Goal: Task Accomplishment & Management: Manage account settings

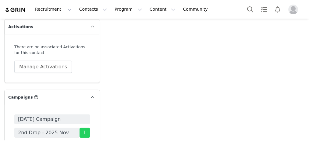
scroll to position [1972, 0]
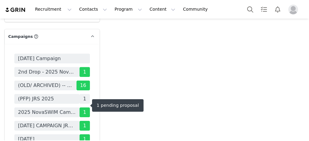
drag, startPoint x: 60, startPoint y: 100, endPoint x: 55, endPoint y: 103, distance: 5.7
drag, startPoint x: 55, startPoint y: 103, endPoint x: 45, endPoint y: 106, distance: 10.5
drag, startPoint x: 45, startPoint y: 106, endPoint x: 144, endPoint y: 77, distance: 103.2
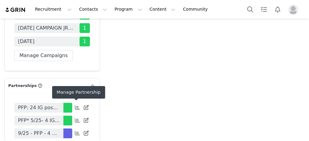
scroll to position [2118, 0]
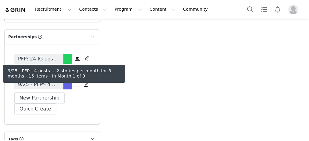
click at [55, 88] on span "9/25 - PFP - 4 posts + 2 stories per month for 3 months - 15 items" at bounding box center [39, 84] width 42 height 7
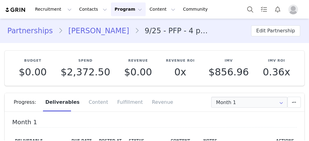
type input "+1 ([GEOGRAPHIC_DATA])"
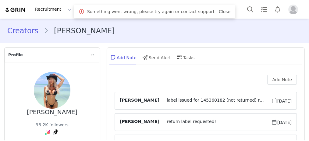
type input "+1 ([GEOGRAPHIC_DATA])"
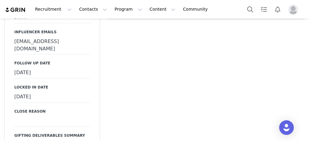
scroll to position [803, 0]
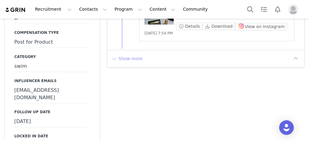
click at [126, 54] on button "Show more" at bounding box center [127, 59] width 32 height 10
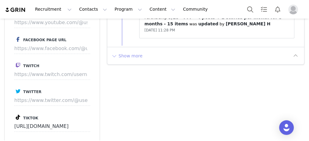
scroll to position [1485, 0]
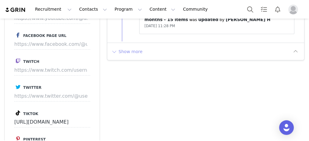
click at [123, 47] on button "Show more" at bounding box center [127, 52] width 32 height 10
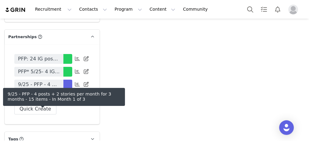
scroll to position [2020, 0]
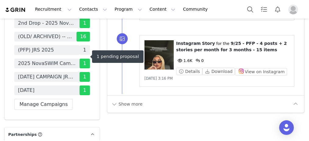
click at [63, 54] on span "(PFP) JRS 2025" at bounding box center [46, 50] width 65 height 10
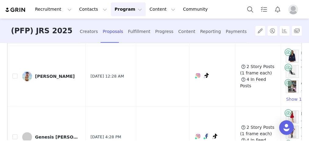
scroll to position [249, 0]
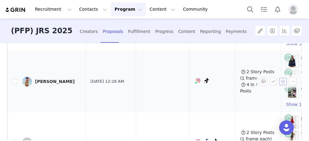
click at [279, 78] on button "button" at bounding box center [282, 81] width 7 height 7
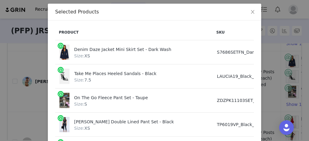
scroll to position [47, 0]
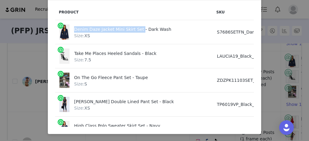
drag, startPoint x: 84, startPoint y: 29, endPoint x: 133, endPoint y: 30, distance: 49.6
click at [133, 30] on div "Denim Daze Jacket Mini Skirt Set - Dark Wash Size: XS" at bounding box center [133, 31] width 149 height 15
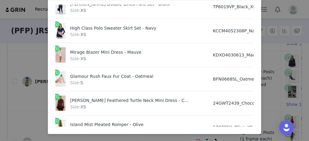
scroll to position [97, 4]
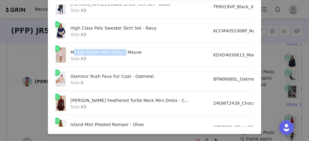
drag, startPoint x: 67, startPoint y: 52, endPoint x: 116, endPoint y: 54, distance: 49.7
click at [116, 54] on div "Mirage Blazer Mini Dress - Mauve Size: XS" at bounding box center [130, 54] width 149 height 15
drag, startPoint x: 110, startPoint y: 120, endPoint x: 113, endPoint y: 121, distance: 3.1
click at [113, 120] on div "Island Mist Pleated Romper - Olive Size: XS" at bounding box center [137, 126] width 134 height 15
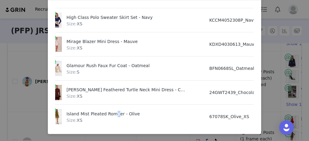
scroll to position [108, 0]
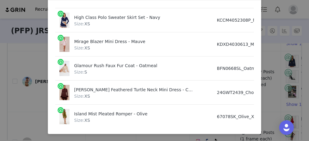
click at [119, 69] on div "Size: S" at bounding box center [141, 72] width 134 height 6
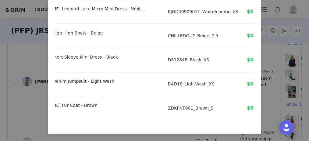
scroll to position [267, 49]
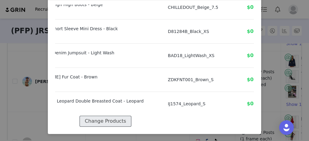
click at [117, 115] on button "Change Products" at bounding box center [104, 120] width 51 height 11
select select "27990289"
select select "21576963"
select select "21837849"
select select "26763882"
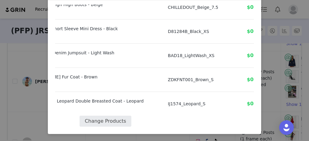
select select "24521444"
select select "24111936"
select select "27613843"
select select "27927920"
select select "27973839"
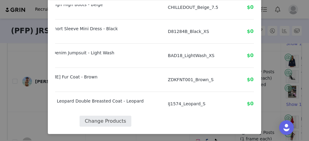
select select "25682792"
select select "27353434"
select select "26467598"
select select "23259002"
select select "23133583"
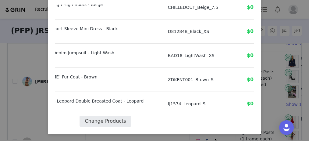
select select "28028049"
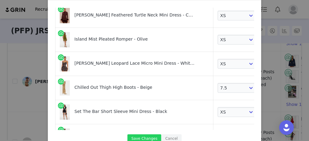
scroll to position [178, 0]
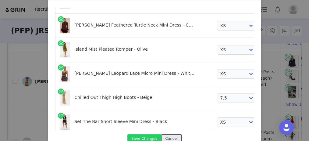
click at [163, 140] on button "Cancel" at bounding box center [171, 138] width 20 height 8
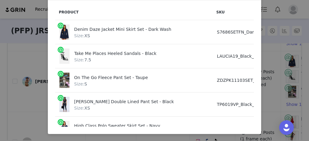
scroll to position [73, 0]
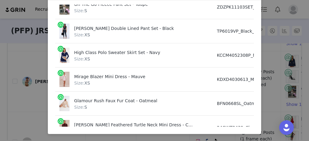
click at [266, 60] on div "Selected Products Product SKU Cost Price Denim Daze Jacket Mini Skirt Set - Dar…" at bounding box center [154, 70] width 309 height 141
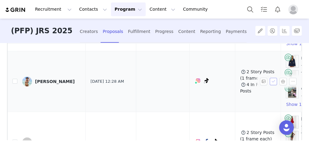
click at [269, 78] on button "button" at bounding box center [272, 81] width 7 height 7
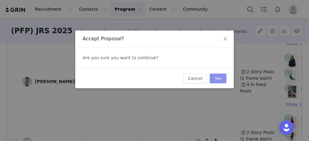
click at [217, 75] on button "Yes" at bounding box center [217, 78] width 17 height 10
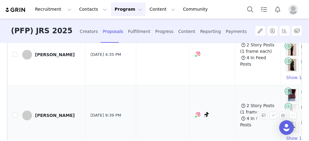
scroll to position [360, 0]
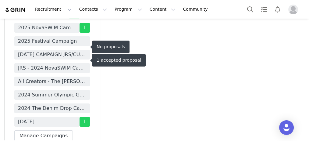
scroll to position [2129, 0]
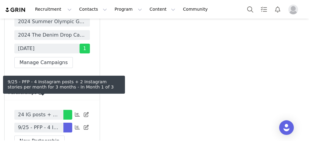
click at [29, 124] on span "9/25 - PFP - 4 Instagram posts + 2 Instagram stories per month for 3 months" at bounding box center [39, 127] width 42 height 7
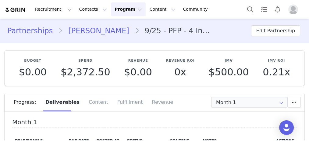
type input "+46 (Sweden)"
click at [88, 30] on link "[PERSON_NAME]" at bounding box center [98, 30] width 71 height 11
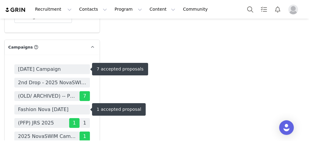
scroll to position [1972, 0]
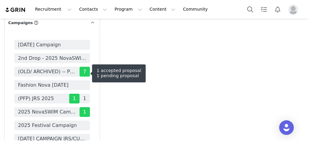
click at [81, 93] on span "1" at bounding box center [84, 98] width 10 height 10
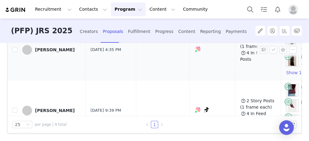
scroll to position [365, 0]
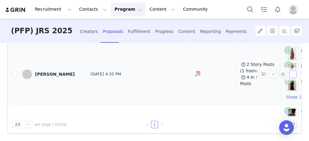
click at [289, 70] on button "button" at bounding box center [292, 73] width 7 height 7
click at [269, 88] on span "Decline" at bounding box center [275, 86] width 16 height 7
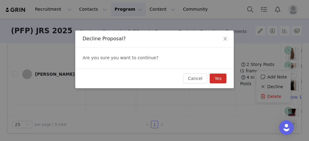
click at [218, 77] on button "Yes" at bounding box center [217, 78] width 17 height 10
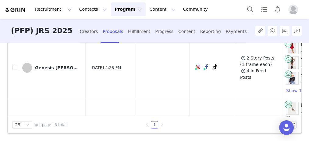
scroll to position [195, 0]
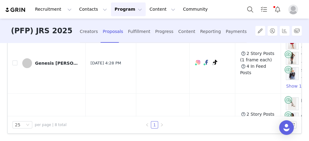
click at [217, 9] on div "Recruitment Recruitment Creator Search Curated Lists Landing Pages Web Extensio…" at bounding box center [154, 9] width 309 height 19
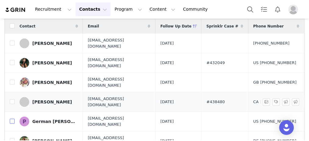
click at [11, 118] on input "checkbox" at bounding box center [12, 120] width 5 height 5
checkbox input "true"
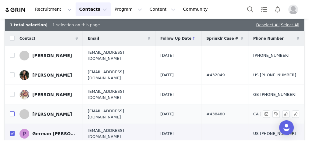
click at [10, 111] on input "checkbox" at bounding box center [12, 113] width 5 height 5
checkbox input "true"
click at [11, 92] on input "checkbox" at bounding box center [12, 94] width 5 height 5
checkbox input "true"
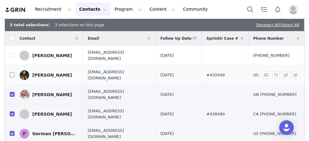
click at [13, 72] on input "checkbox" at bounding box center [12, 74] width 5 height 5
checkbox input "true"
click at [14, 54] on input "checkbox" at bounding box center [12, 55] width 5 height 5
checkbox input "true"
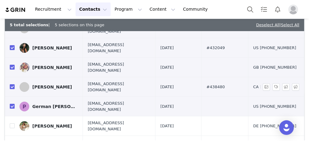
scroll to position [49, 0]
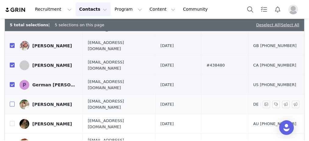
click at [12, 101] on input "checkbox" at bounding box center [12, 103] width 5 height 5
checkbox input "true"
click at [12, 121] on input "checkbox" at bounding box center [12, 123] width 5 height 5
checkbox input "true"
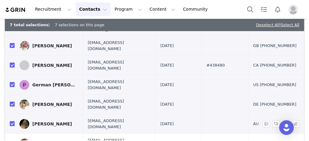
drag, startPoint x: 11, startPoint y: 126, endPoint x: 44, endPoint y: 114, distance: 34.5
click at [12, 140] on input "checkbox" at bounding box center [12, 142] width 5 height 5
checkbox input "true"
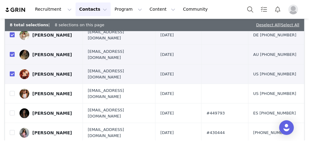
scroll to position [146, 0]
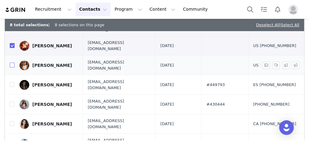
click at [12, 62] on input "checkbox" at bounding box center [12, 64] width 5 height 5
checkbox input "true"
click at [11, 82] on input "checkbox" at bounding box center [12, 84] width 5 height 5
checkbox input "true"
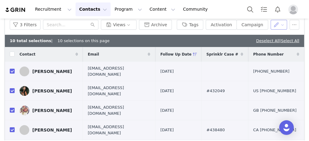
scroll to position [0, 0]
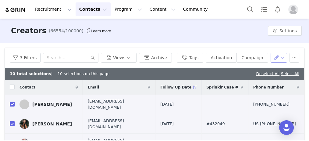
click at [270, 56] on button "button" at bounding box center [278, 58] width 17 height 10
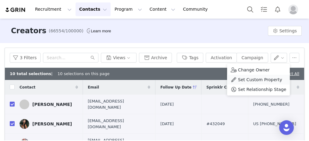
click at [257, 78] on span "Set Custom Property" at bounding box center [260, 79] width 44 height 7
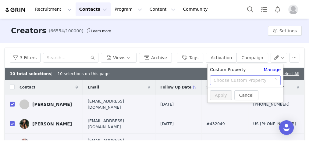
click at [244, 81] on div "Choose Custom Property" at bounding box center [241, 80] width 57 height 6
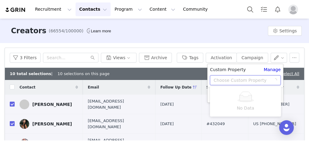
click at [271, 78] on div "Choose Custom Property" at bounding box center [242, 79] width 59 height 9
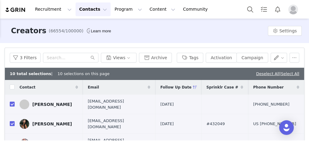
click at [273, 46] on div "Filters Filter Logic And Or Archived Select No Owner Select Ashley Hernandez Co…" at bounding box center [154, 139] width 309 height 192
click at [279, 60] on button "button" at bounding box center [278, 58] width 17 height 10
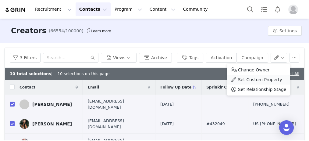
click at [273, 79] on span "Set Custom Property" at bounding box center [260, 79] width 44 height 7
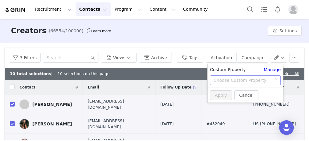
click at [247, 82] on div "Choose Custom Property" at bounding box center [241, 80] width 57 height 6
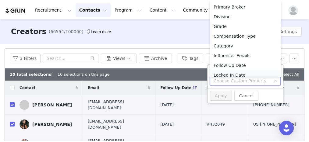
scroll to position [3, 0]
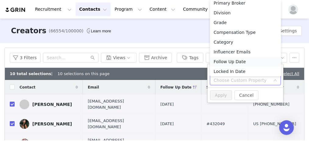
click at [228, 59] on li "Follow Up Date" at bounding box center [245, 62] width 71 height 10
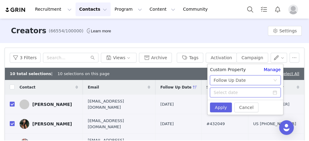
click at [231, 89] on input at bounding box center [245, 92] width 71 height 10
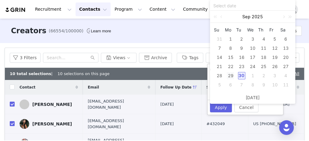
click at [231, 75] on div "29" at bounding box center [229, 75] width 7 height 7
type input "2025-09-29"
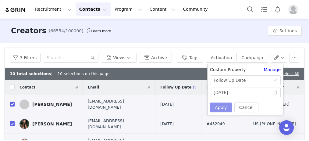
click at [219, 106] on button "Apply" at bounding box center [221, 107] width 22 height 10
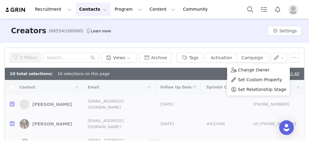
checkbox input "false"
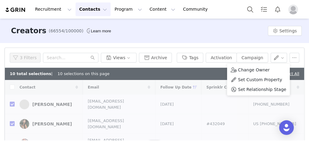
checkbox input "false"
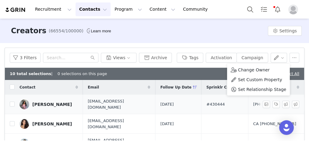
click at [213, 101] on tr "Kristina Bash teamkrisbash@outlook.com 2025-09-22 #430444 +971971529268559" at bounding box center [154, 103] width 299 height 19
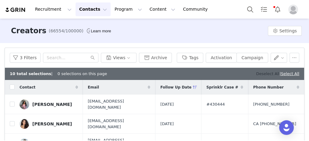
click at [262, 72] on link "Deselect All" at bounding box center [267, 73] width 23 height 5
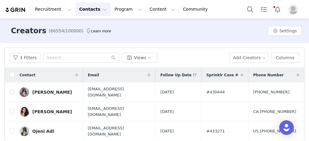
click at [262, 69] on div "Phone Number" at bounding box center [276, 75] width 56 height 15
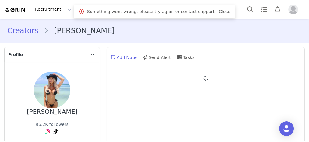
type input "+1 ([GEOGRAPHIC_DATA])"
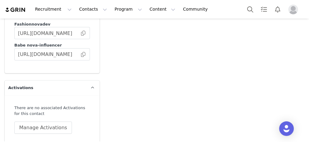
scroll to position [1996, 0]
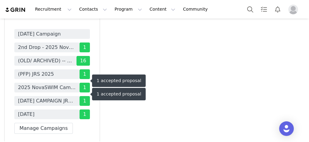
click at [36, 78] on span "(PFP) JRS 2025" at bounding box center [36, 74] width 36 height 7
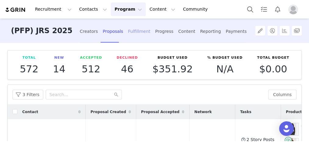
click at [128, 34] on div "Fulfillment" at bounding box center [139, 31] width 22 height 16
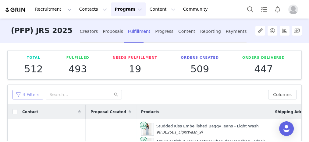
click at [30, 95] on button "4 Filters" at bounding box center [27, 95] width 31 height 10
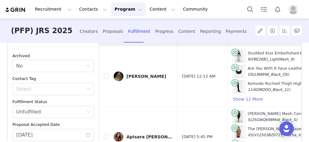
scroll to position [122, 0]
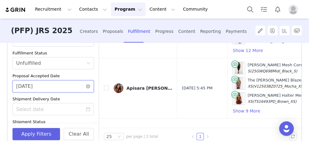
click at [34, 90] on input "[DATE]" at bounding box center [52, 86] width 81 height 12
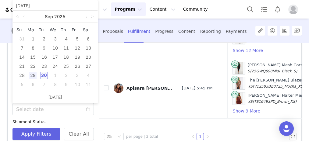
click at [44, 75] on div "30" at bounding box center [43, 75] width 7 height 7
type input "[DATE]"
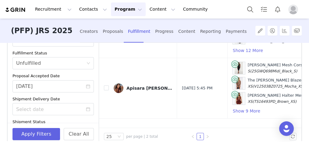
click at [34, 127] on div "Apply Filters Clear All" at bounding box center [53, 134] width 91 height 22
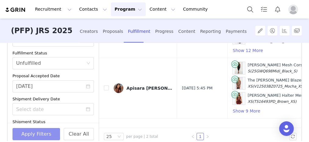
click at [33, 131] on button "Apply Filters" at bounding box center [35, 134] width 47 height 12
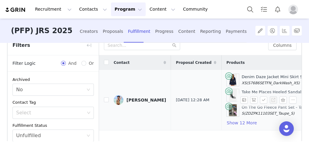
scroll to position [49, 0]
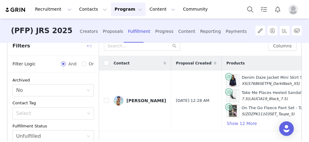
click at [89, 47] on button "button" at bounding box center [89, 46] width 10 height 10
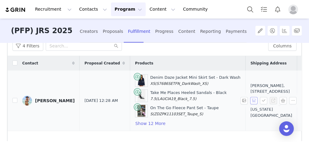
click at [250, 100] on button "button" at bounding box center [253, 100] width 7 height 7
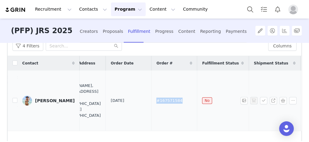
drag, startPoint x: 123, startPoint y: 100, endPoint x: 118, endPoint y: 99, distance: 4.6
click at [151, 99] on td "#167571584" at bounding box center [174, 101] width 46 height 61
copy span "#167571584"
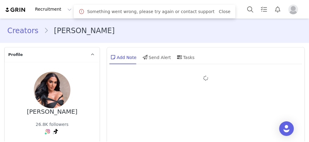
type input "+44 ([GEOGRAPHIC_DATA])"
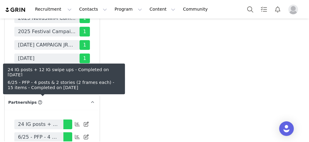
scroll to position [1996, 0]
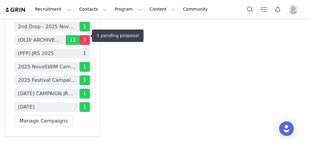
click at [63, 49] on span "(PFP) JRS 2025" at bounding box center [46, 54] width 65 height 10
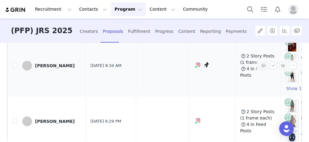
scroll to position [49, 0]
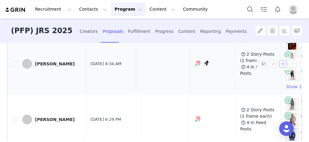
click at [279, 63] on button "button" at bounding box center [282, 63] width 7 height 7
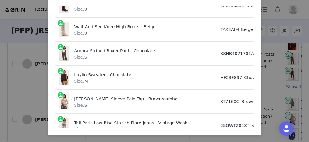
scroll to position [169, 0]
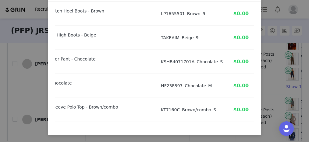
drag, startPoint x: 87, startPoint y: 127, endPoint x: 157, endPoint y: 121, distance: 69.6
click at [157, 121] on div "Product SKU Cost Price Victoria Lace Capri Set - Black Size: S TP16627PD_Black_…" at bounding box center [154, 67] width 198 height 122
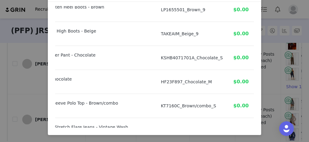
click at [200, 118] on td "25GWT2018T_VintageWash_5" at bounding box center [192, 130] width 72 height 24
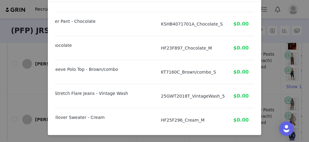
scroll to position [267, 59]
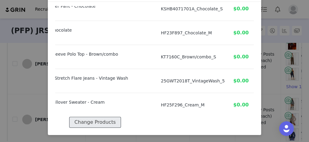
click at [108, 117] on button "Change Products" at bounding box center [94, 122] width 51 height 11
select select "22693313"
select select "28058571"
select select "27600494"
select select "27771884"
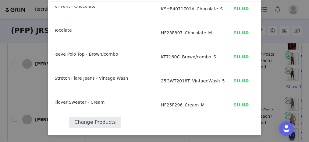
select select "27530258"
select select "27900603"
select select "27250649"
select select "27453891"
select select "27096423"
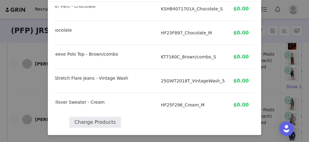
select select "28312244"
select select "25637309"
select select "27424168"
select select "28070327"
select select "28198063"
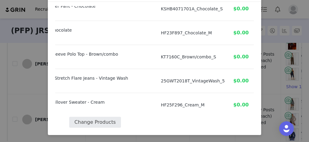
select select "27400638"
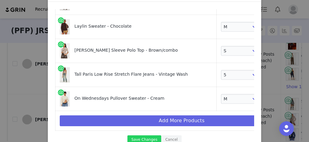
scroll to position [0, 0]
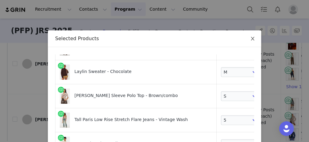
click at [245, 39] on span "Close" at bounding box center [252, 38] width 17 height 17
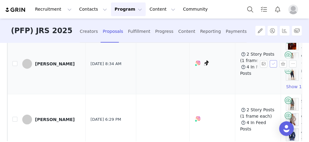
click at [269, 61] on button "button" at bounding box center [272, 63] width 7 height 7
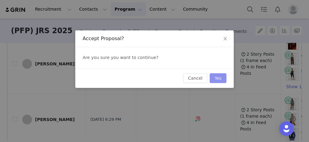
click at [223, 76] on button "Yes" at bounding box center [217, 78] width 17 height 10
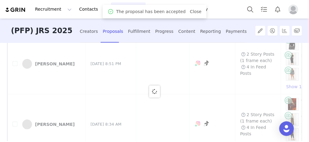
scroll to position [97, 0]
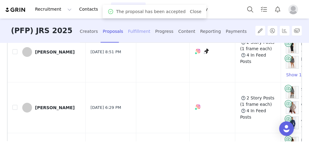
click at [128, 32] on div "Fulfillment" at bounding box center [139, 31] width 22 height 16
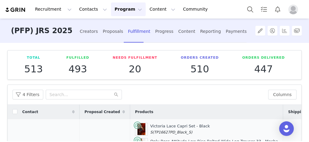
scroll to position [49, 0]
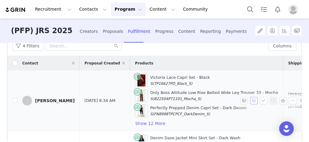
click at [250, 99] on button "button" at bounding box center [253, 100] width 7 height 7
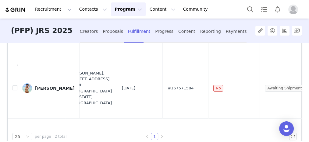
scroll to position [73, 0]
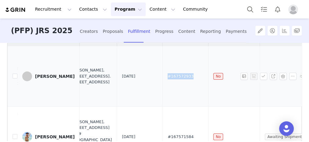
drag, startPoint x: 149, startPoint y: 75, endPoint x: 132, endPoint y: 75, distance: 17.3
click at [162, 75] on td "#167572933" at bounding box center [185, 76] width 46 height 61
drag, startPoint x: 132, startPoint y: 75, endPoint x: 137, endPoint y: 78, distance: 5.9
copy span "#167572933"
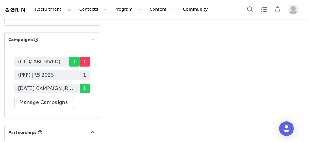
scroll to position [2045, 0]
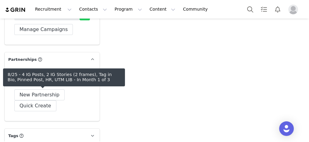
click at [48, 85] on span "8/25 - 4 IG Posts, 2 IG Stories (2 frames), Tag in Bio, Pinned Post, HR, UTM LIB" at bounding box center [39, 81] width 42 height 7
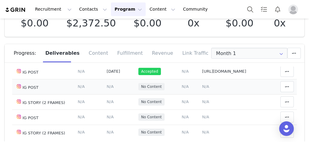
click at [199, 83] on td "Notes Save Cancel N/A" at bounding box center [234, 86] width 71 height 15
click at [202, 85] on span "N/A" at bounding box center [205, 86] width 7 height 5
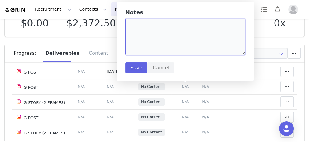
paste textarea "[URL][DOMAIN_NAME]"
type textarea "[URL][DOMAIN_NAME]"
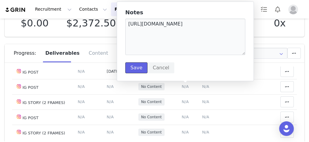
click at [126, 66] on button "Save" at bounding box center [136, 67] width 22 height 11
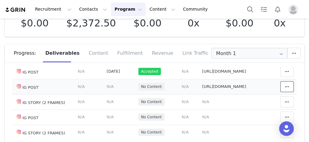
click at [282, 90] on button at bounding box center [286, 86] width 13 height 11
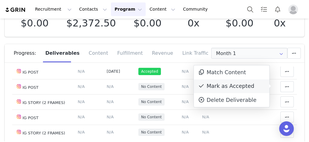
click at [239, 85] on div "Mark as Accepted" at bounding box center [231, 86] width 75 height 14
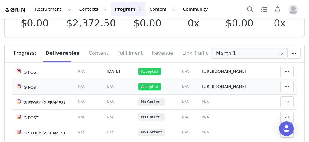
click at [106, 84] on span "N/A" at bounding box center [109, 86] width 7 height 5
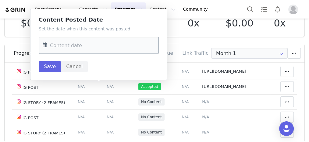
click at [92, 49] on body "Recruitment Recruitment Creator Search Curated Lists Landing Pages Web Extensio…" at bounding box center [154, 71] width 309 height 142
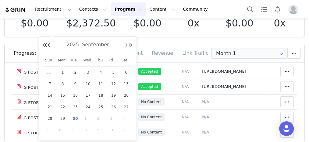
click at [127, 107] on span "27" at bounding box center [125, 106] width 7 height 7
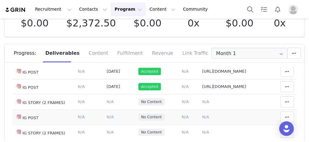
click at [202, 117] on span "N/A" at bounding box center [205, 117] width 7 height 5
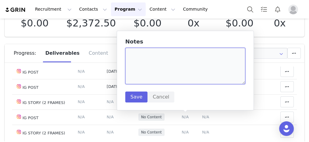
paste textarea "https://www.instagram.com/p/DPL9OXmk1fH/"
type textarea "https://www.instagram.com/p/DPL9OXmk1fH/"
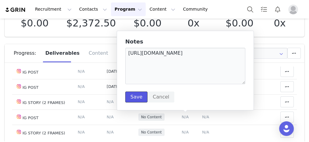
click at [133, 97] on button "Save" at bounding box center [136, 97] width 22 height 11
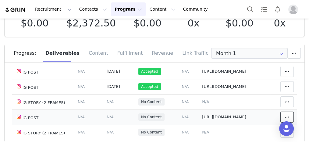
click at [283, 116] on span at bounding box center [286, 116] width 7 height 7
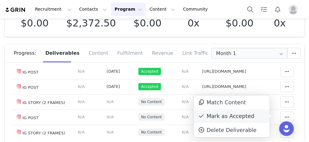
click at [210, 114] on div "Mark as Accepted" at bounding box center [231, 117] width 75 height 14
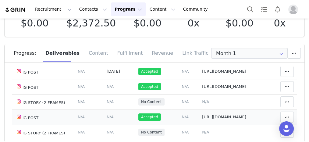
click at [106, 116] on span "N/A" at bounding box center [109, 117] width 7 height 5
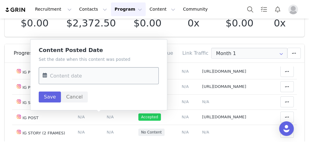
click at [56, 81] on input "text" at bounding box center [99, 75] width 120 height 17
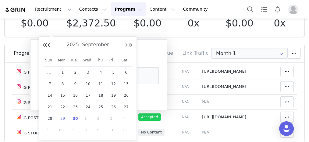
click at [62, 120] on span "29" at bounding box center [62, 118] width 7 height 7
type input "Sep 29 2025"
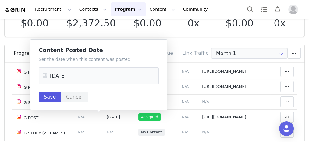
click at [54, 98] on button "Save" at bounding box center [50, 97] width 22 height 11
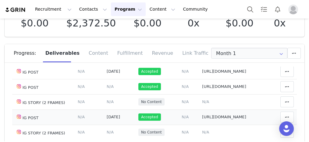
scroll to position [60, 0]
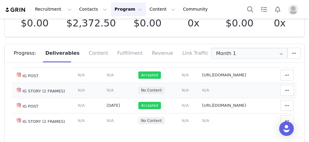
click at [202, 89] on span "N/A" at bounding box center [205, 90] width 7 height 5
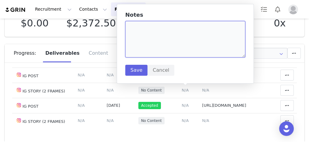
drag, startPoint x: 164, startPoint y: 47, endPoint x: 168, endPoint y: 50, distance: 4.6
paste textarea "https://static-resources.creatoriq.com/instagram-stories/videos/373212531661492…"
type textarea "https://static-resources.creatoriq.com/instagram-stories/videos/373212531661492…"
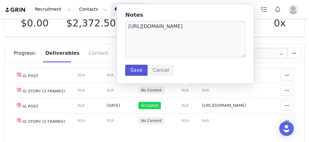
click at [138, 72] on button "Save" at bounding box center [136, 70] width 22 height 11
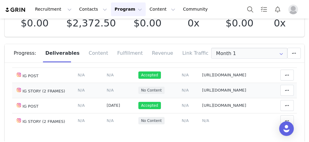
click at [202, 92] on span "https://static-resources.creatoriq.com/instagram-stories/videos/373212531661492…" at bounding box center [224, 90] width 44 height 5
type textarea "https://static-resources.creatoriq.com/instagram-stories/videos/373212531661492…"
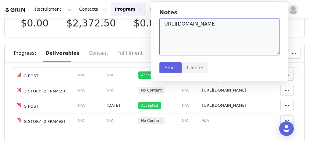
drag, startPoint x: 256, startPoint y: 39, endPoint x: 163, endPoint y: 24, distance: 94.5
click at [162, 24] on textarea "https://static-resources.creatoriq.com/instagram-stories/videos/373212531661492…" at bounding box center [219, 37] width 120 height 37
paste textarea "0614279105364047"
type textarea "https://static-resources.creatoriq.com/instagram-stories/videos/373061427910536…"
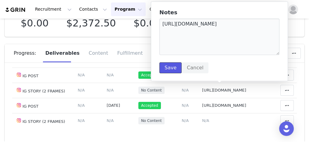
click at [175, 69] on button "Save" at bounding box center [170, 67] width 22 height 11
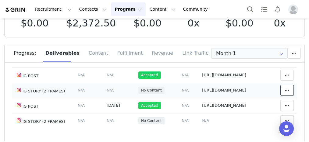
click at [284, 93] on icon at bounding box center [286, 90] width 4 height 5
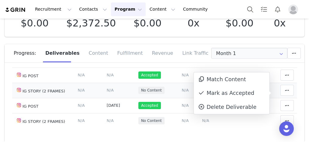
click at [202, 92] on span "https://static-resources.creatoriq.com/instagram-stories/videos/373061427910536…" at bounding box center [224, 90] width 44 height 5
type textarea "https://static-resources.creatoriq.com/instagram-stories/videos/373061427910536…"
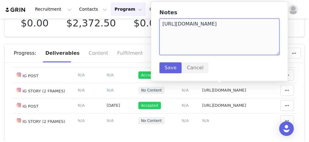
click at [164, 29] on textarea "https://static-resources.creatoriq.com/instagram-stories/videos/373061427910536…" at bounding box center [219, 37] width 120 height 37
click at [164, 25] on textarea "https://static-resources.creatoriq.com/instagram-stories/videos/373061427910536…" at bounding box center [219, 37] width 120 height 37
click at [162, 26] on textarea "https://static-resources.creatoriq.com/instagram-stories/videos/373061427910536…" at bounding box center [219, 37] width 120 height 37
type textarea "9/27] https://static-resources.creatoriq.com/instagram-stories/videos/373061427…"
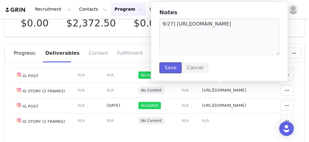
click at [169, 68] on button "Save" at bounding box center [170, 67] width 22 height 11
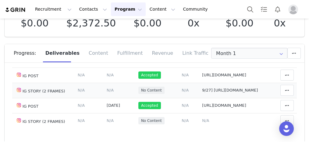
click at [199, 84] on td "9/27] https://static-resources.creatoriq.com/instagram-stories/videos/373061427…" at bounding box center [234, 90] width 71 height 15
click at [202, 88] on span "9/27] https://static-resources.creatoriq.com/instagram-stories/videos/373061427…" at bounding box center [230, 90] width 56 height 5
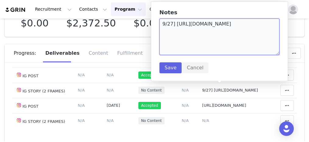
click at [161, 23] on textarea "9/27] https://static-resources.creatoriq.com/instagram-stories/videos/373061427…" at bounding box center [219, 37] width 120 height 37
type textarea "[9/27] https://static-resources.creatoriq.com/instagram-stories/videos/37306142…"
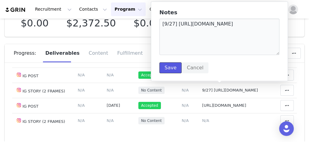
click at [171, 65] on button "Save" at bounding box center [170, 67] width 22 height 11
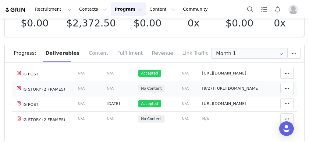
scroll to position [67, 0]
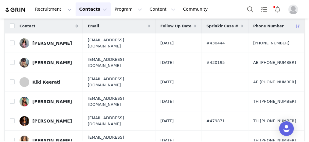
click at [183, 27] on span "Follow Up Date" at bounding box center [175, 25] width 31 height 5
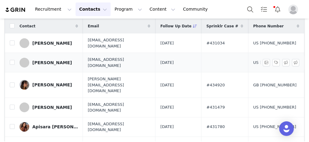
click at [188, 64] on td "2026-06-01" at bounding box center [178, 62] width 46 height 19
click at [187, 63] on td "2026-06-01" at bounding box center [178, 62] width 46 height 19
click at [198, 26] on span at bounding box center [194, 26] width 7 height 7
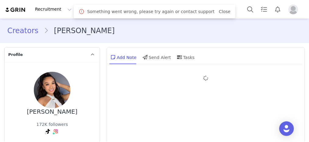
type input "+1 ([GEOGRAPHIC_DATA])"
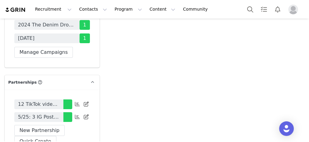
scroll to position [2191, 0]
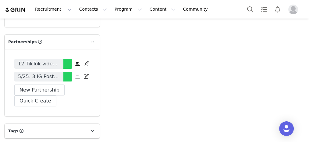
click at [52, 72] on link "5/25: 3 IG Post and 2 IG Stories( 2 frames), Monthly,PFP- Tag in Bio,HR, Pinned…" at bounding box center [38, 77] width 49 height 10
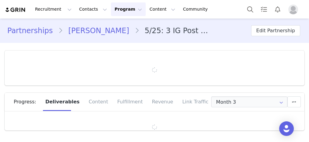
type input "+1 ([GEOGRAPHIC_DATA])"
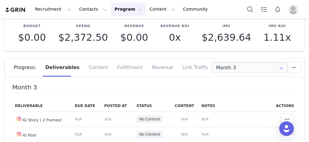
scroll to position [24, 0]
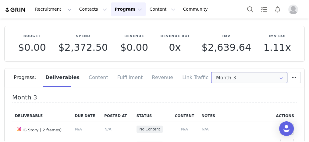
click at [261, 78] on input "Month 3" at bounding box center [249, 77] width 76 height 11
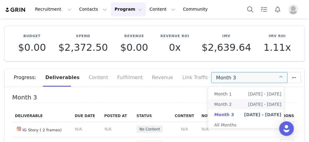
click at [225, 102] on span "Month 2" at bounding box center [222, 104] width 17 height 10
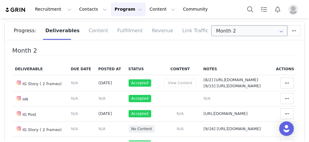
scroll to position [49, 0]
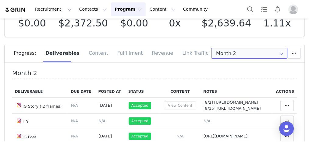
click at [261, 54] on input "Month 2" at bounding box center [249, 53] width 76 height 11
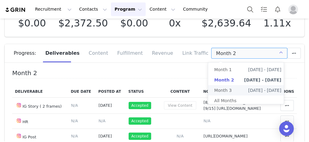
click at [245, 86] on li "Month 3 [DATE] - [DATE]" at bounding box center [247, 90] width 79 height 10
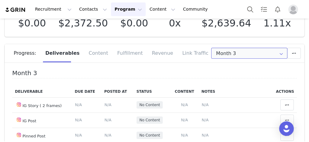
click at [261, 56] on input "Month 3" at bounding box center [249, 53] width 76 height 11
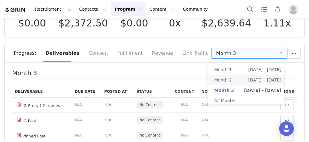
click at [258, 82] on span "[DATE] - [DATE]" at bounding box center [264, 80] width 33 height 10
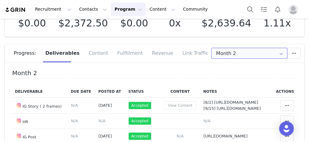
click at [239, 51] on input "Month 2" at bounding box center [249, 53] width 76 height 11
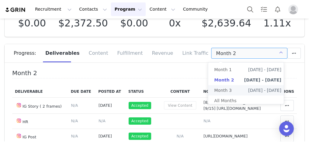
click at [224, 87] on span "Month 3" at bounding box center [222, 90] width 17 height 10
type input "Month 3"
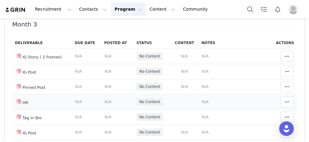
scroll to position [122, 0]
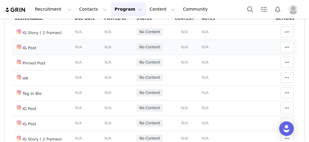
click at [201, 45] on span "N/A" at bounding box center [204, 47] width 7 height 5
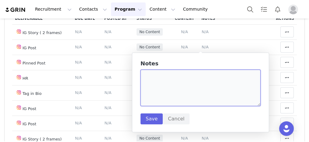
paste textarea "[URL][DOMAIN_NAME]"
type textarea "[URL][DOMAIN_NAME]"
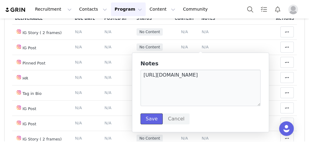
drag, startPoint x: 153, startPoint y: 118, endPoint x: 161, endPoint y: 109, distance: 12.7
click at [152, 118] on button "Save" at bounding box center [151, 118] width 22 height 11
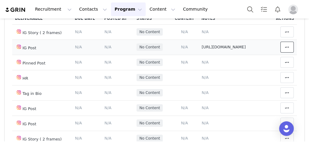
drag, startPoint x: 278, startPoint y: 46, endPoint x: 241, endPoint y: 50, distance: 37.4
click at [284, 45] on icon at bounding box center [286, 47] width 4 height 5
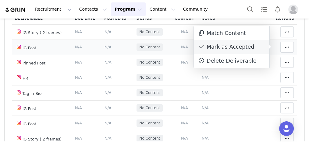
click at [213, 49] on div "Mark as Accepted" at bounding box center [231, 47] width 75 height 14
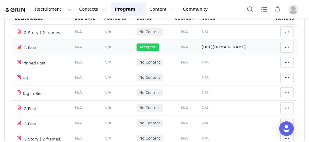
click at [104, 45] on span "N/A" at bounding box center [107, 47] width 7 height 5
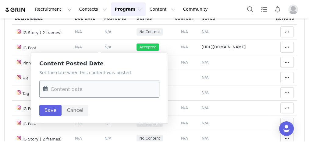
click at [74, 91] on input "text" at bounding box center [99, 89] width 120 height 17
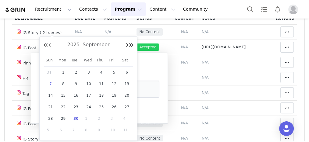
click at [52, 84] on span "7" at bounding box center [50, 83] width 7 height 7
type input "Sep 07 2025"
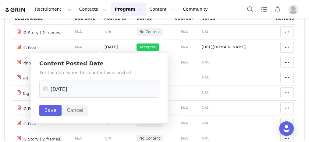
click at [49, 116] on div "Content Posted Date Set the date when this content was posted Sep 07 2025 Save …" at bounding box center [99, 88] width 137 height 71
click at [50, 113] on button "Save" at bounding box center [50, 110] width 22 height 11
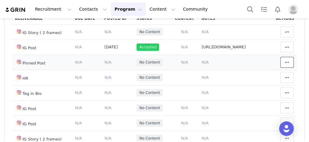
drag, startPoint x: 278, startPoint y: 62, endPoint x: 229, endPoint y: 65, distance: 49.0
click at [283, 64] on span at bounding box center [286, 62] width 7 height 7
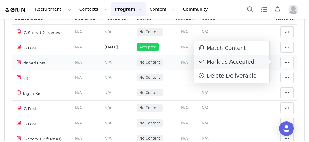
click at [211, 66] on div "Mark as Accepted" at bounding box center [231, 62] width 75 height 14
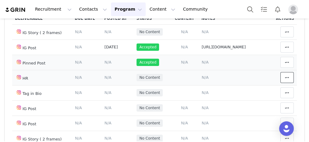
drag, startPoint x: 278, startPoint y: 79, endPoint x: 254, endPoint y: 82, distance: 23.9
click at [284, 79] on icon at bounding box center [286, 77] width 4 height 5
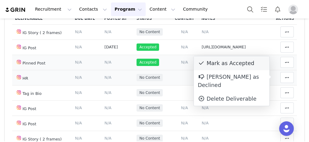
click at [211, 65] on div "Mark as Accepted" at bounding box center [231, 63] width 75 height 14
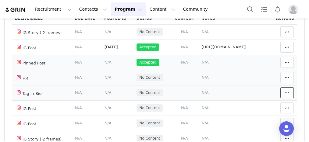
click at [283, 92] on button at bounding box center [286, 92] width 13 height 11
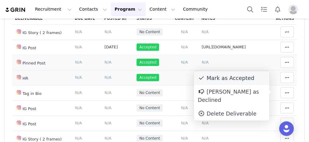
click at [228, 78] on div "Mark as Accepted" at bounding box center [231, 78] width 75 height 14
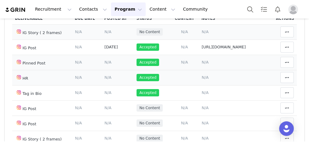
click at [201, 31] on span "N/A" at bounding box center [204, 32] width 7 height 5
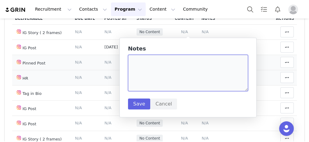
click at [172, 59] on textarea at bounding box center [188, 73] width 120 height 37
type textarea "[9/16]"
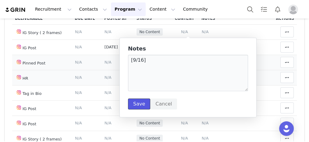
click at [136, 105] on button "Save" at bounding box center [139, 104] width 22 height 11
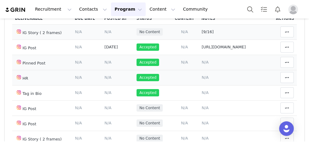
click at [226, 33] on td "[9/16]" at bounding box center [233, 31] width 71 height 15
click at [220, 30] on td "[9/16]" at bounding box center [233, 31] width 71 height 15
click at [201, 33] on span "[9/16]" at bounding box center [207, 32] width 12 height 5
type textarea "[9/16]"
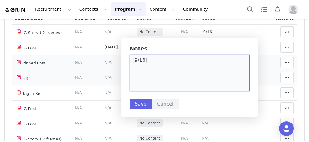
click at [186, 66] on textarea "[9/16]" at bounding box center [189, 73] width 120 height 37
paste textarea "https://static-resources.creatoriq.com/instagram-stories/thumbs/372265869534492…"
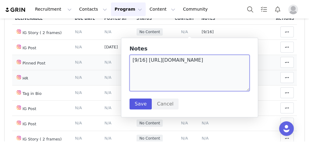
type textarea "[9/16] https://static-resources.creatoriq.com/instagram-stories/thumbs/37226586…"
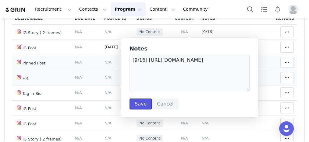
click at [140, 107] on button "Save" at bounding box center [140, 104] width 22 height 11
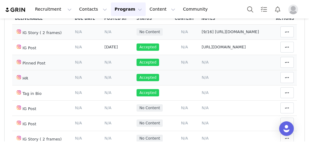
click at [222, 34] on span "[9/16] https://static-resources.creatoriq.com/instagram-stories/thumbs/37226586…" at bounding box center [229, 32] width 57 height 5
type textarea "[9/16] https://static-resources.creatoriq.com/instagram-stories/thumbs/37226586…"
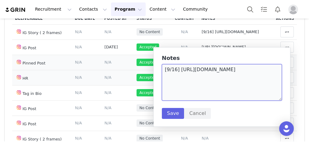
click at [266, 84] on textarea "[9/16] https://static-resources.creatoriq.com/instagram-stories/thumbs/37226586…" at bounding box center [222, 82] width 120 height 37
paste textarea "https://dc-img.trib3.com/stories/dc79a705021c5b298b65bcbc967237dd.png"
type textarea "[9/16] https://static-resources.creatoriq.com/instagram-stories/thumbs/37226586…"
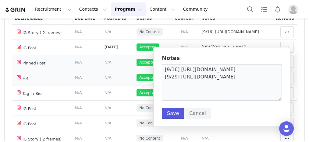
click at [169, 113] on button "Save" at bounding box center [173, 113] width 22 height 11
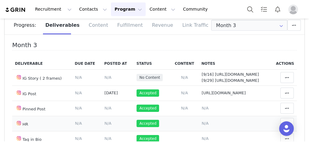
scroll to position [101, 0]
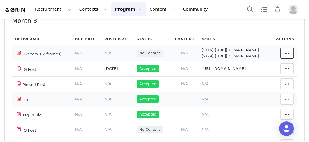
click at [283, 50] on span at bounding box center [286, 53] width 7 height 7
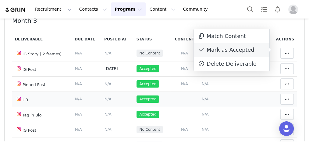
click at [220, 47] on div "Mark as Accepted" at bounding box center [231, 50] width 75 height 14
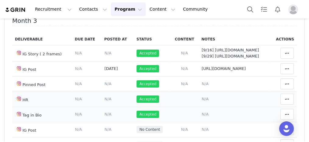
scroll to position [150, 0]
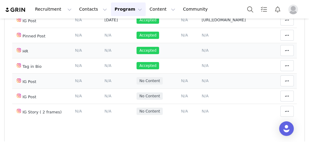
click at [201, 81] on span "N/A" at bounding box center [204, 80] width 7 height 5
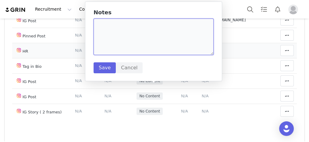
paste textarea "https://www.instagram.com/p/DO36ZWXkTeV/"
type textarea "https://www.instagram.com/p/DO36ZWXkTeV/"
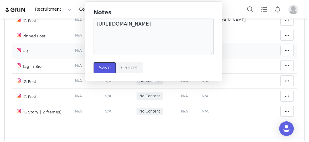
click at [103, 71] on button "Save" at bounding box center [104, 67] width 22 height 11
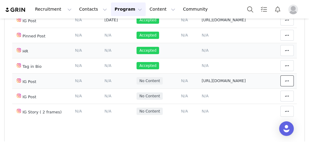
click at [284, 82] on button at bounding box center [286, 80] width 13 height 11
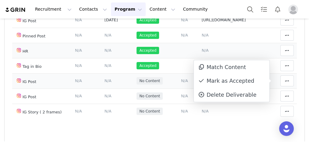
drag, startPoint x: 220, startPoint y: 79, endPoint x: 145, endPoint y: 79, distance: 74.8
click at [218, 79] on div "Mark as Accepted" at bounding box center [231, 81] width 75 height 14
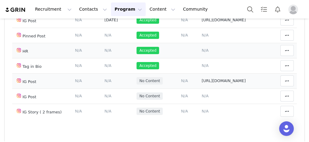
click at [104, 80] on span "N/A" at bounding box center [107, 80] width 7 height 5
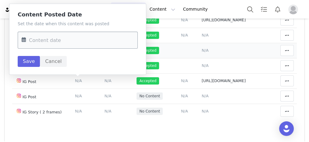
click at [76, 39] on input "text" at bounding box center [78, 40] width 120 height 17
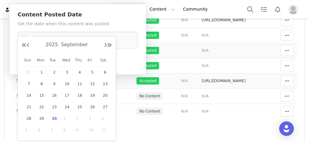
drag, startPoint x: 30, startPoint y: 107, endPoint x: 24, endPoint y: 84, distance: 23.5
click at [30, 107] on span "21" at bounding box center [28, 106] width 7 height 7
type input "Sep 21 2025"
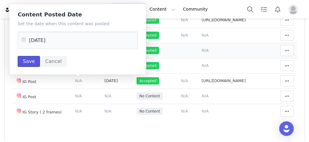
click at [35, 61] on button "Save" at bounding box center [29, 61] width 22 height 11
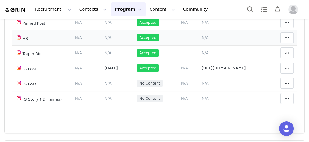
scroll to position [174, 0]
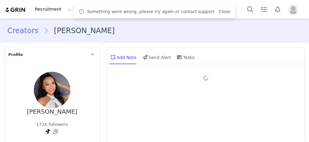
type input "+1 ([GEOGRAPHIC_DATA])"
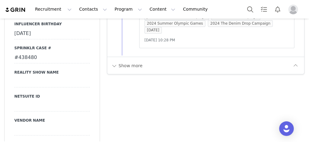
scroll to position [1095, 0]
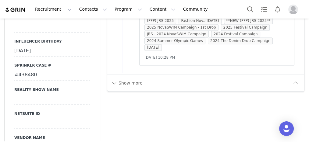
click at [122, 78] on button "Show more" at bounding box center [127, 83] width 32 height 10
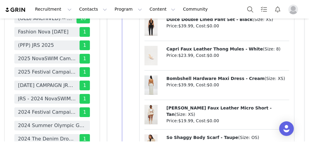
scroll to position [2020, 0]
